Goal: Transaction & Acquisition: Purchase product/service

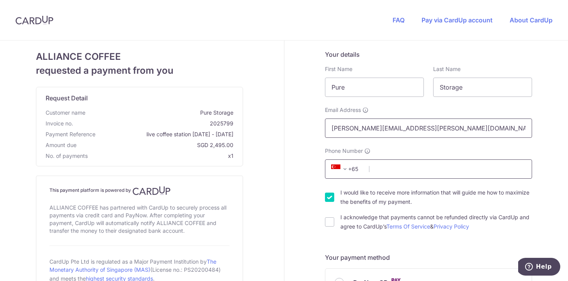
type input "[PERSON_NAME][EMAIL_ADDRESS][PERSON_NAME][DOMAIN_NAME]"
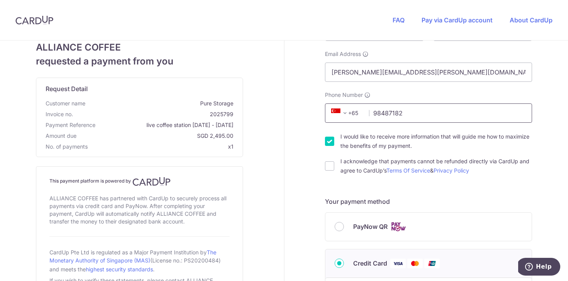
scroll to position [58, 0]
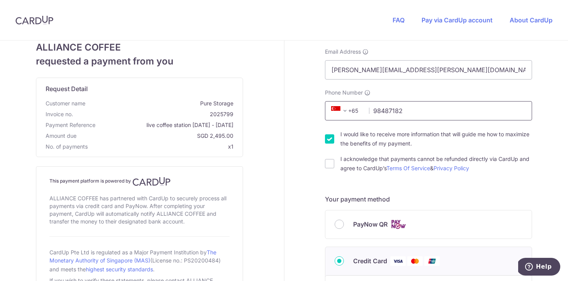
type input "98487182"
click at [331, 139] on input "I would like to receive more information that will guide me how to maximize the…" at bounding box center [329, 138] width 9 height 9
checkbox input "false"
click at [329, 166] on input "I acknowledge that payments cannot be refunded directly via CardUp and agree to…" at bounding box center [329, 163] width 9 height 9
checkbox input "true"
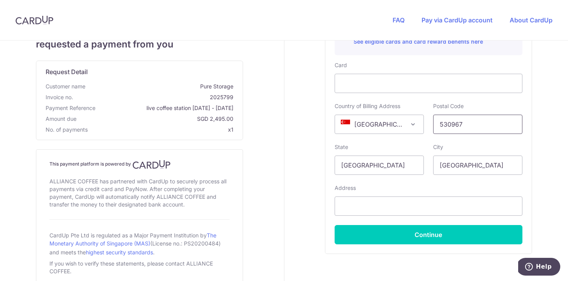
scroll to position [344, 0]
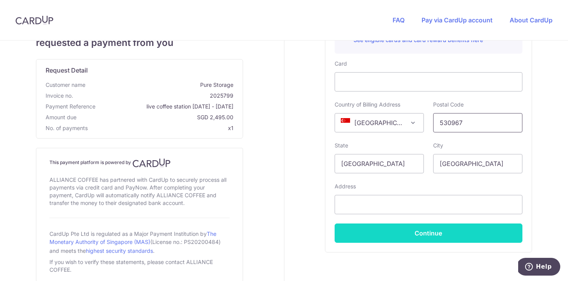
type input "530967"
click at [433, 230] on button "Continue" at bounding box center [428, 233] width 188 height 19
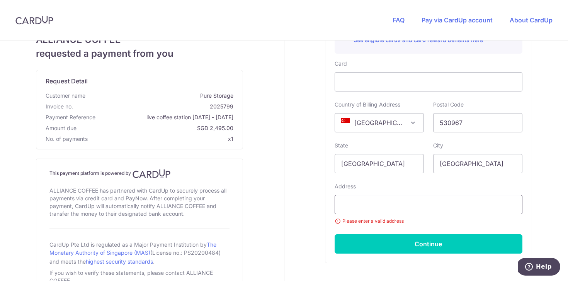
click at [413, 206] on input "text" at bounding box center [428, 204] width 188 height 19
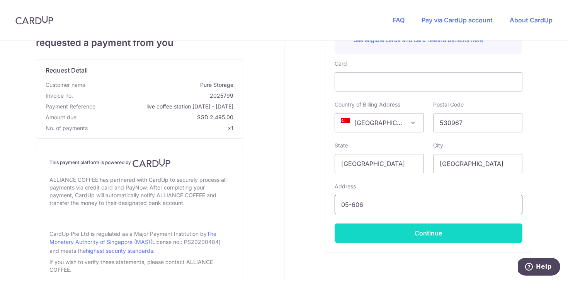
type input "05-606"
click at [428, 231] on button "Continue" at bounding box center [428, 233] width 188 height 19
type input "**** 1799"
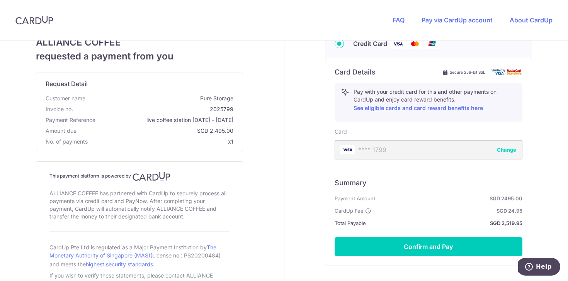
scroll to position [278, 0]
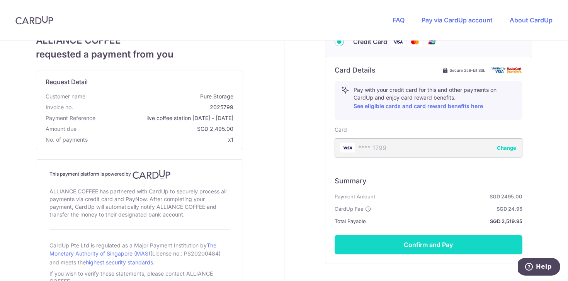
click at [431, 247] on button "Confirm and Pay" at bounding box center [428, 244] width 188 height 19
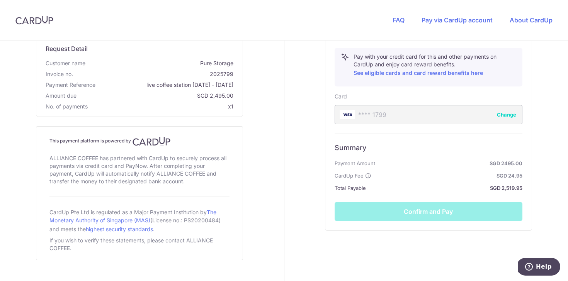
scroll to position [316, 0]
